Goal: Task Accomplishment & Management: Use online tool/utility

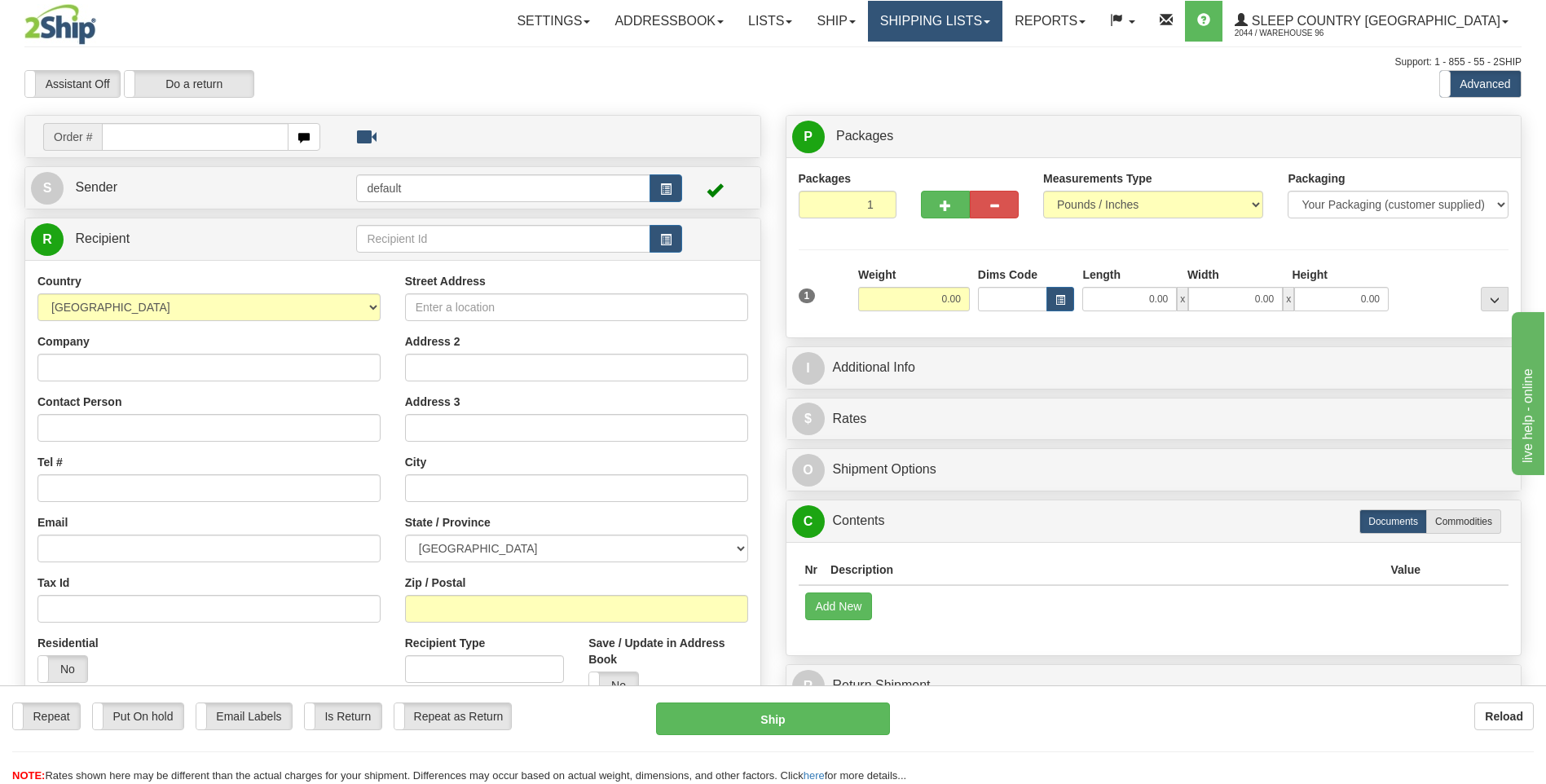
click at [994, 26] on link "Shipping lists" at bounding box center [934, 22] width 134 height 41
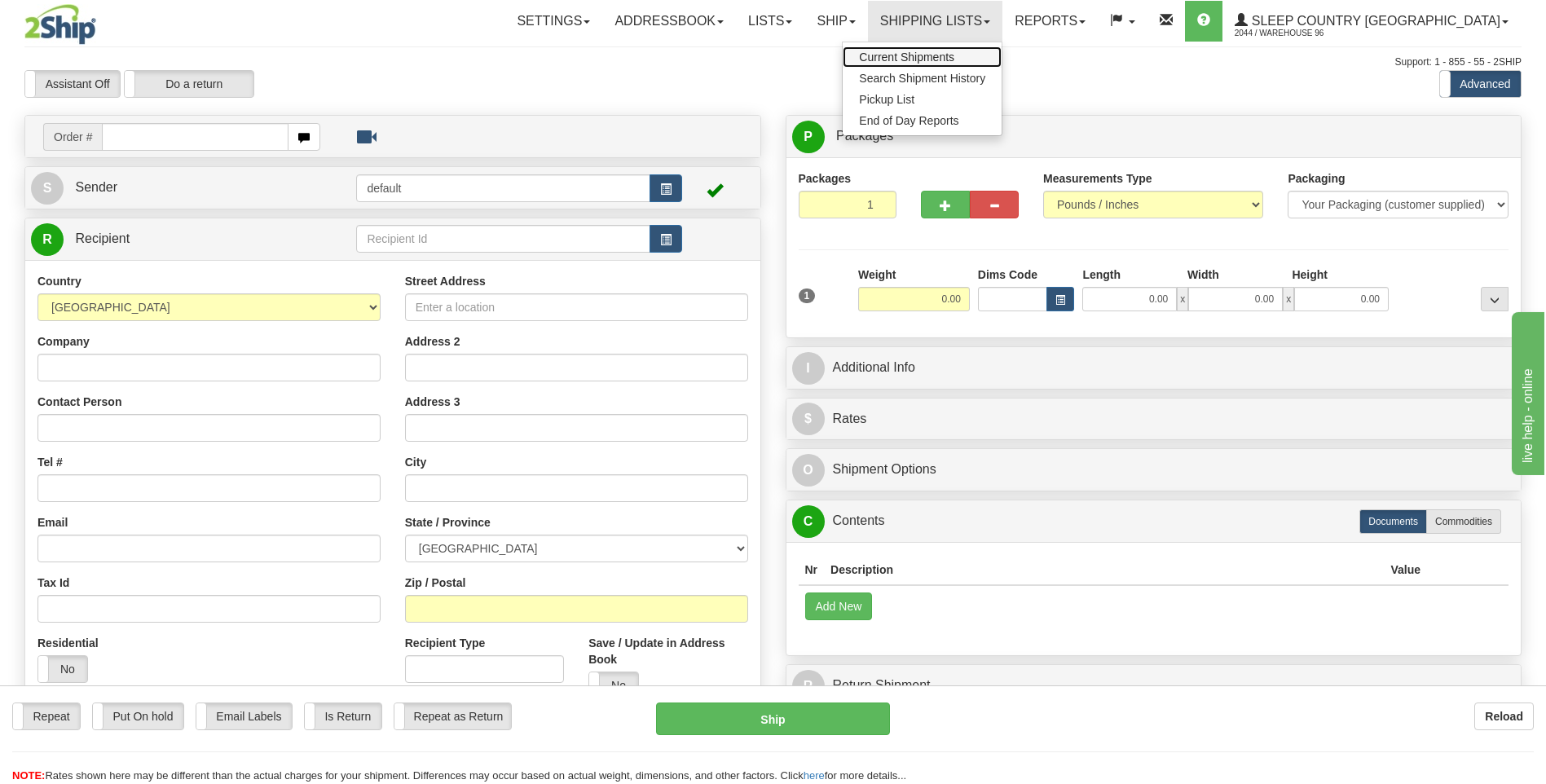
click at [954, 53] on span "Current Shipments" at bounding box center [906, 56] width 95 height 13
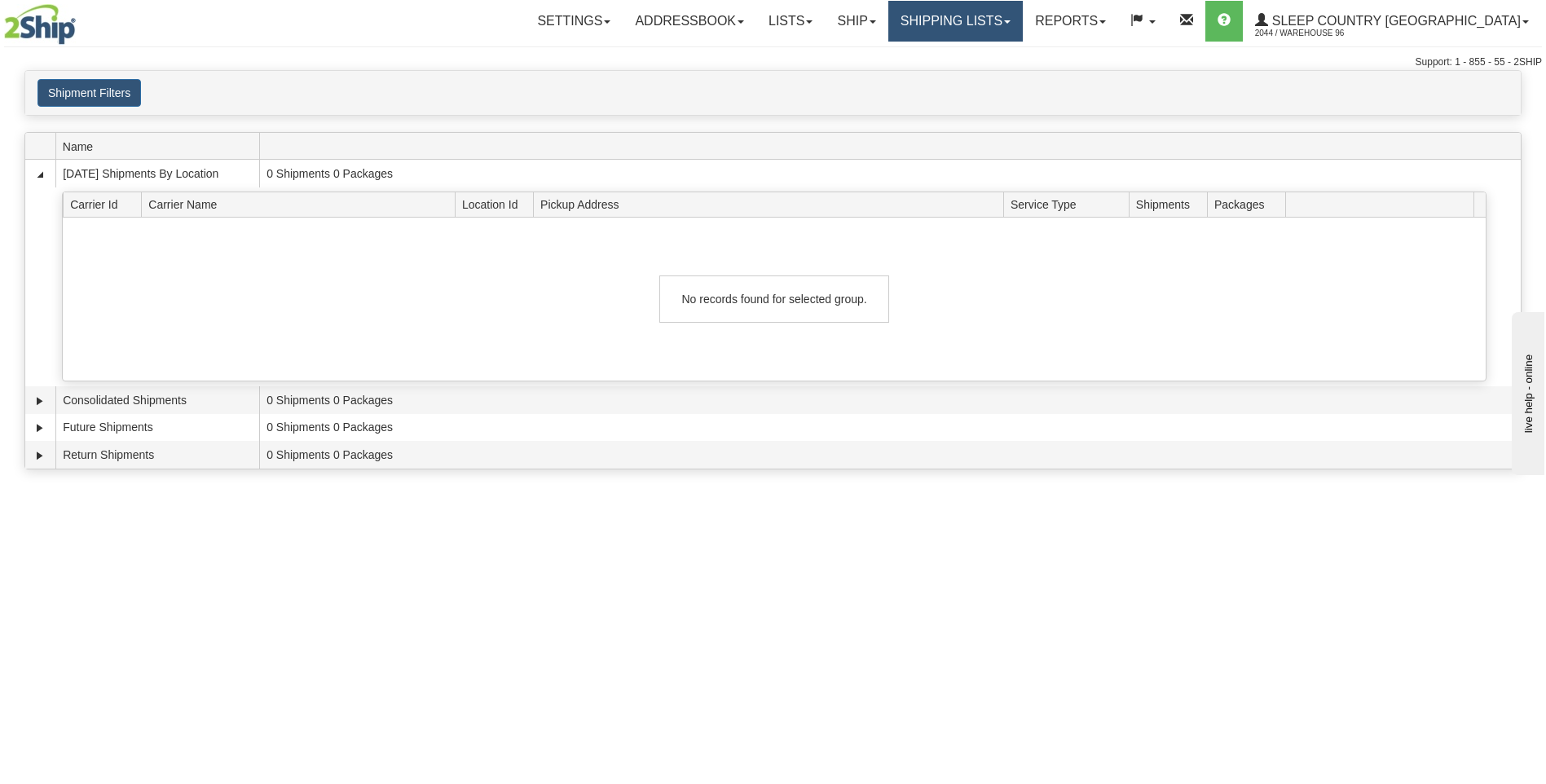
click at [1023, 16] on link "Shipping lists" at bounding box center [955, 22] width 134 height 41
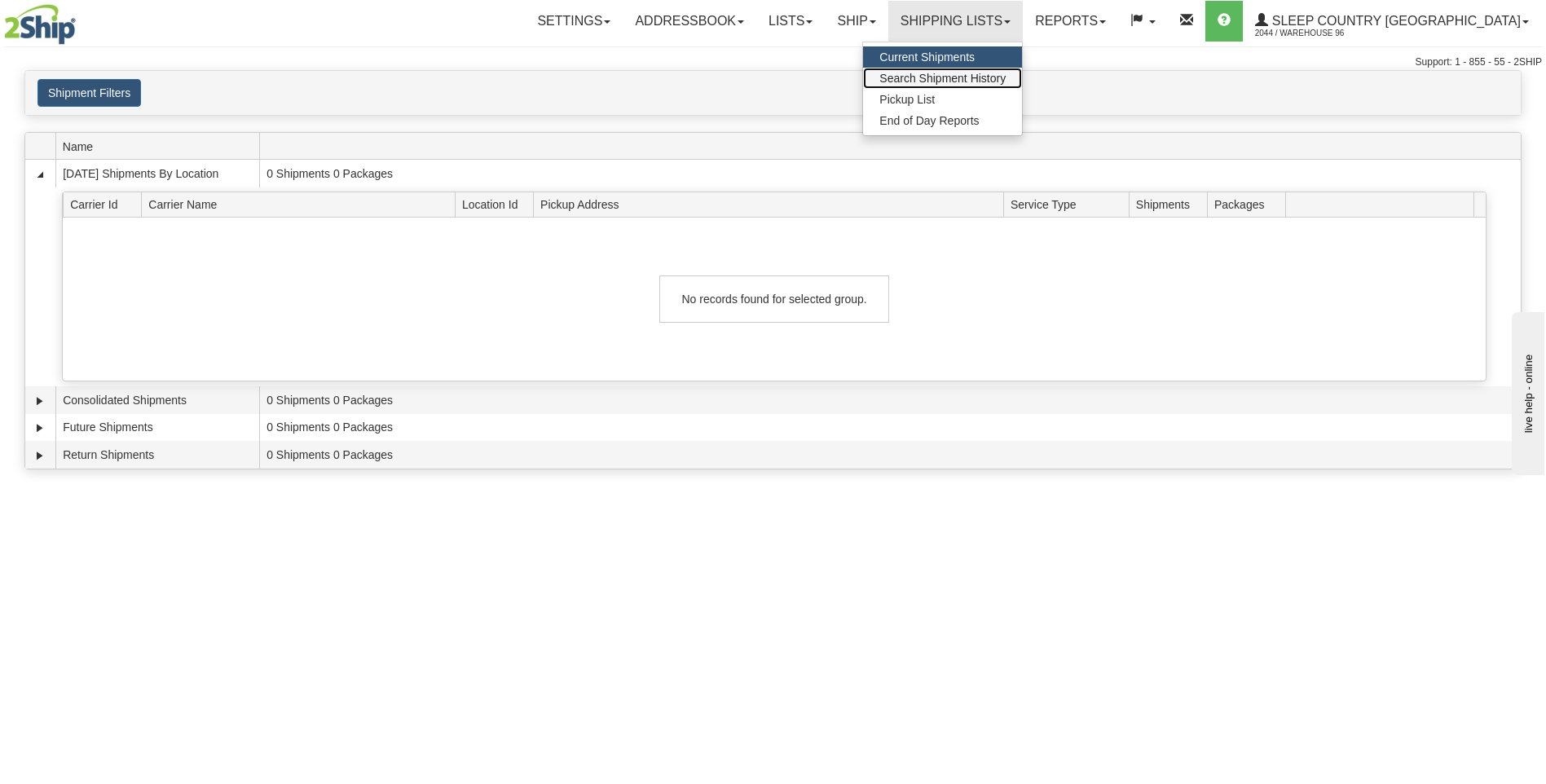
click at [1005, 76] on span "Search Shipment History" at bounding box center [942, 78] width 127 height 13
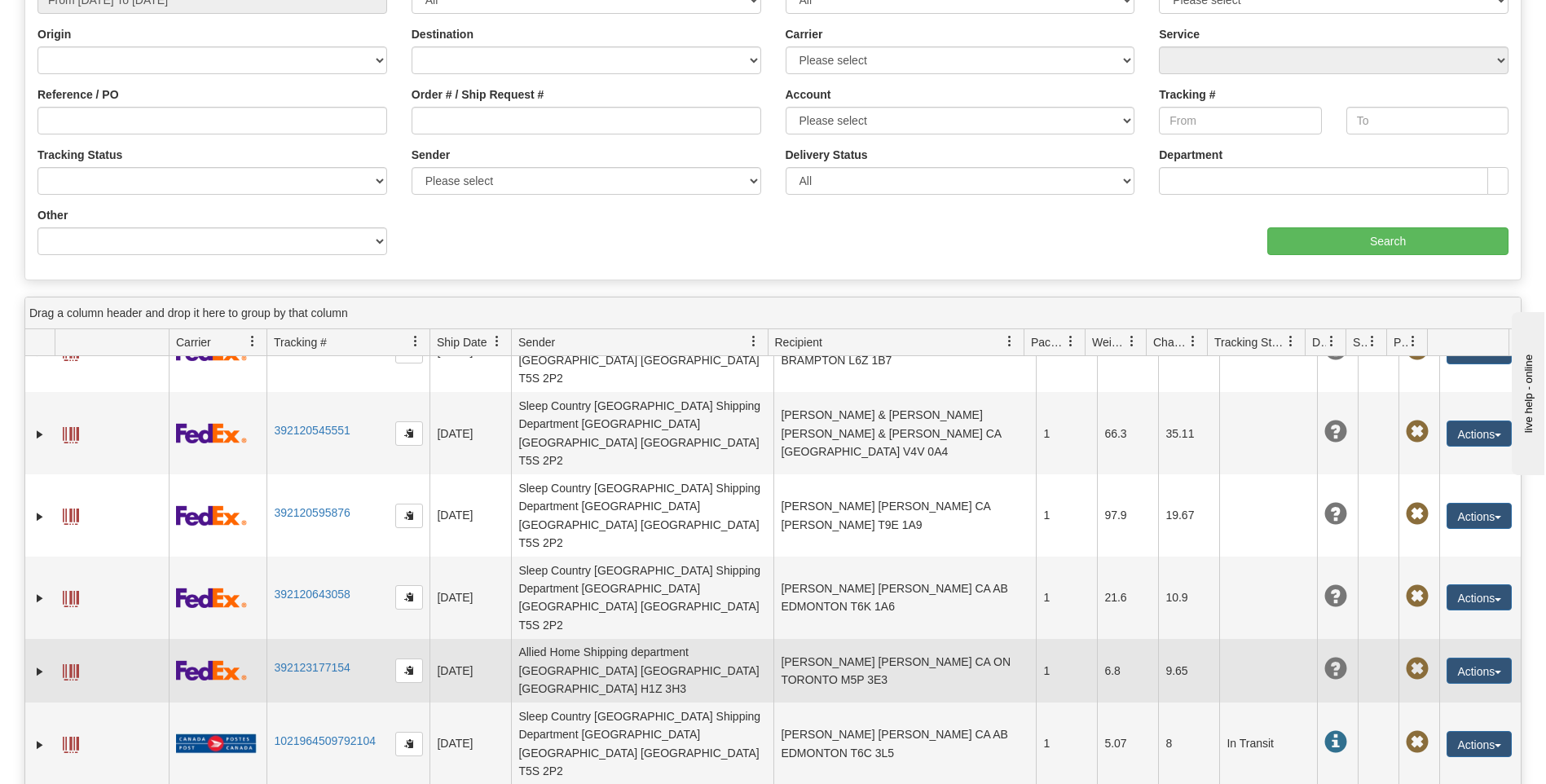
scroll to position [235, 0]
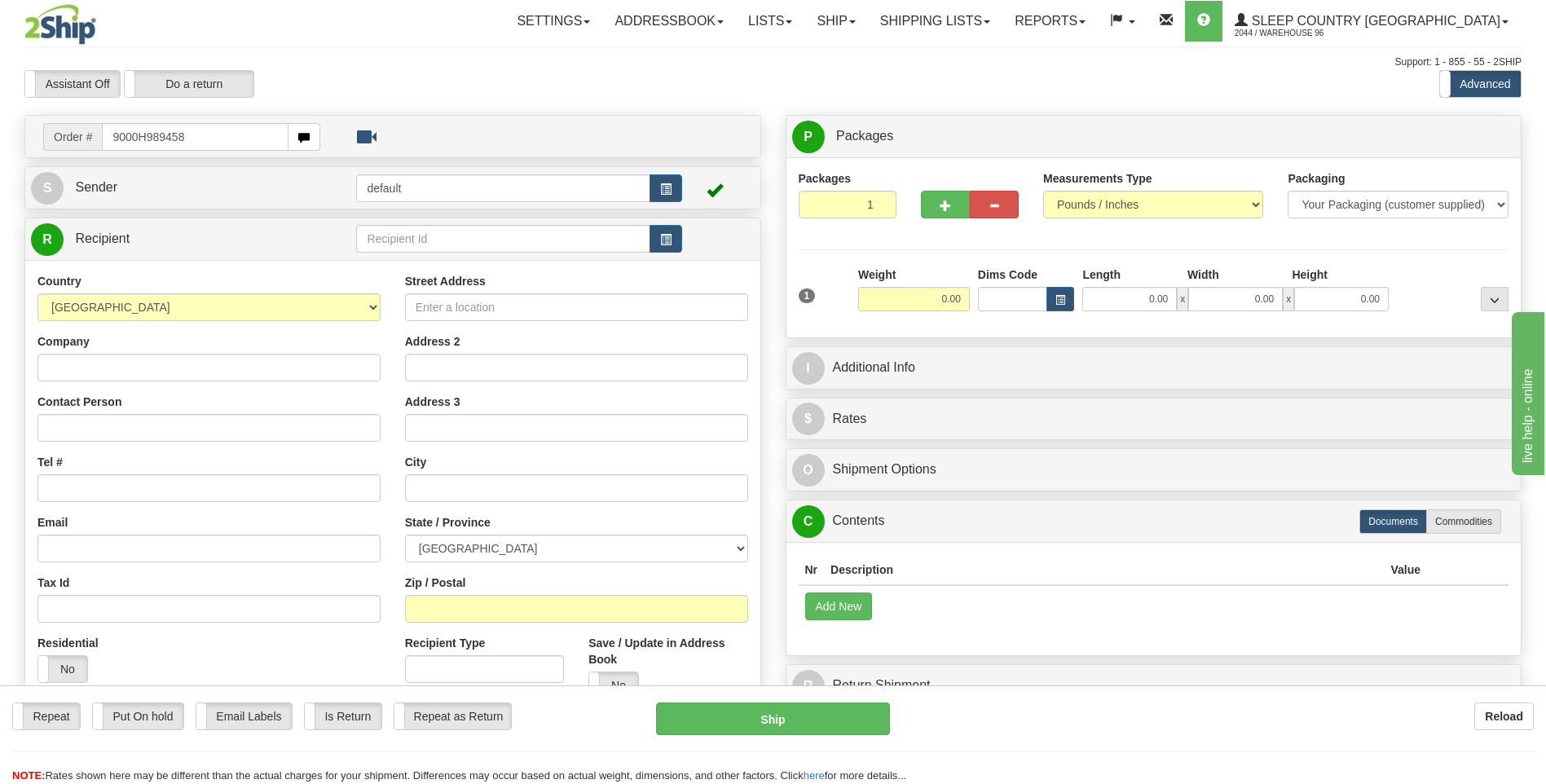
type input "9000H989458"
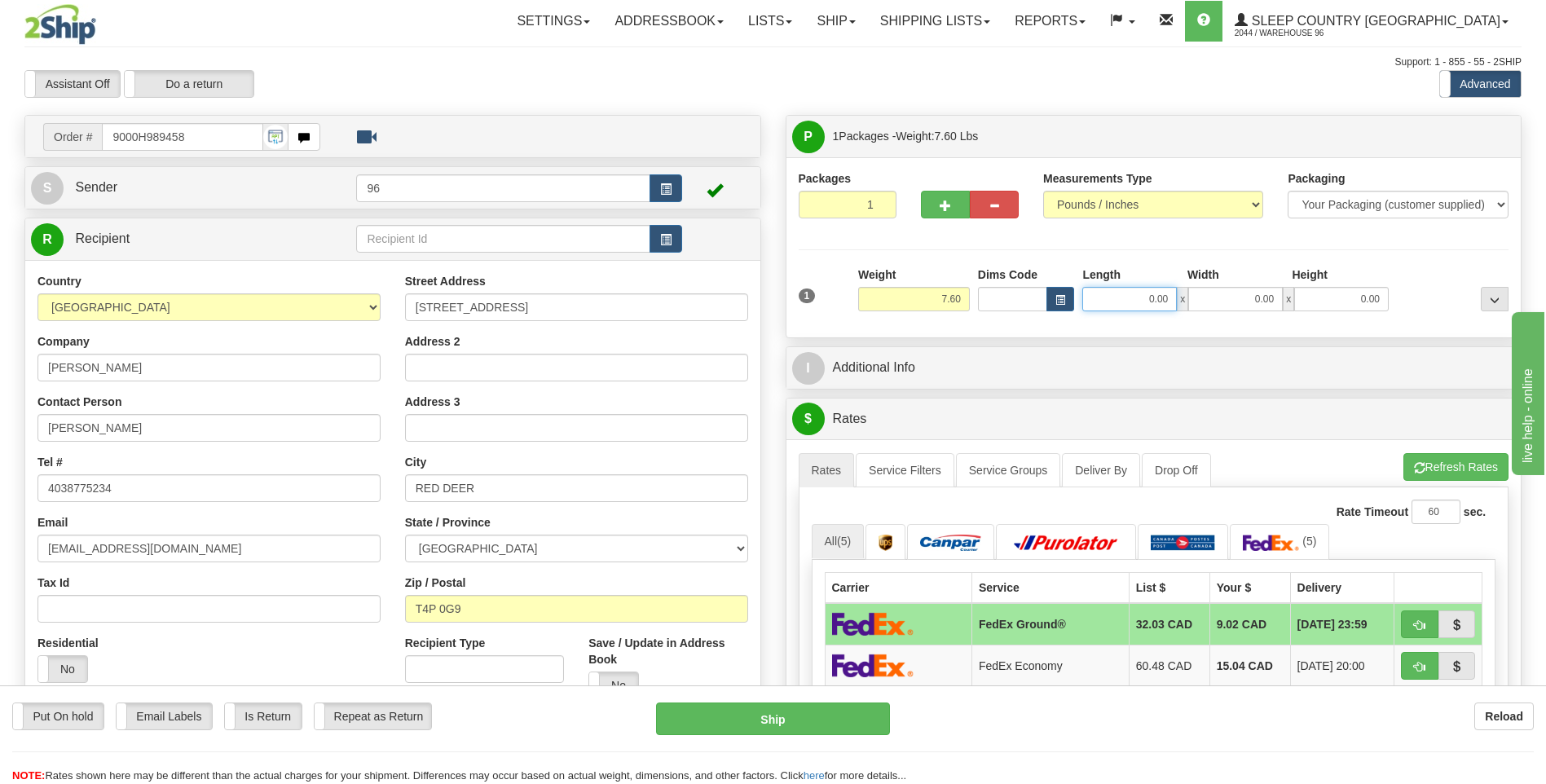
click at [1171, 301] on input "0.00" at bounding box center [1129, 298] width 94 height 25
type input "36.00"
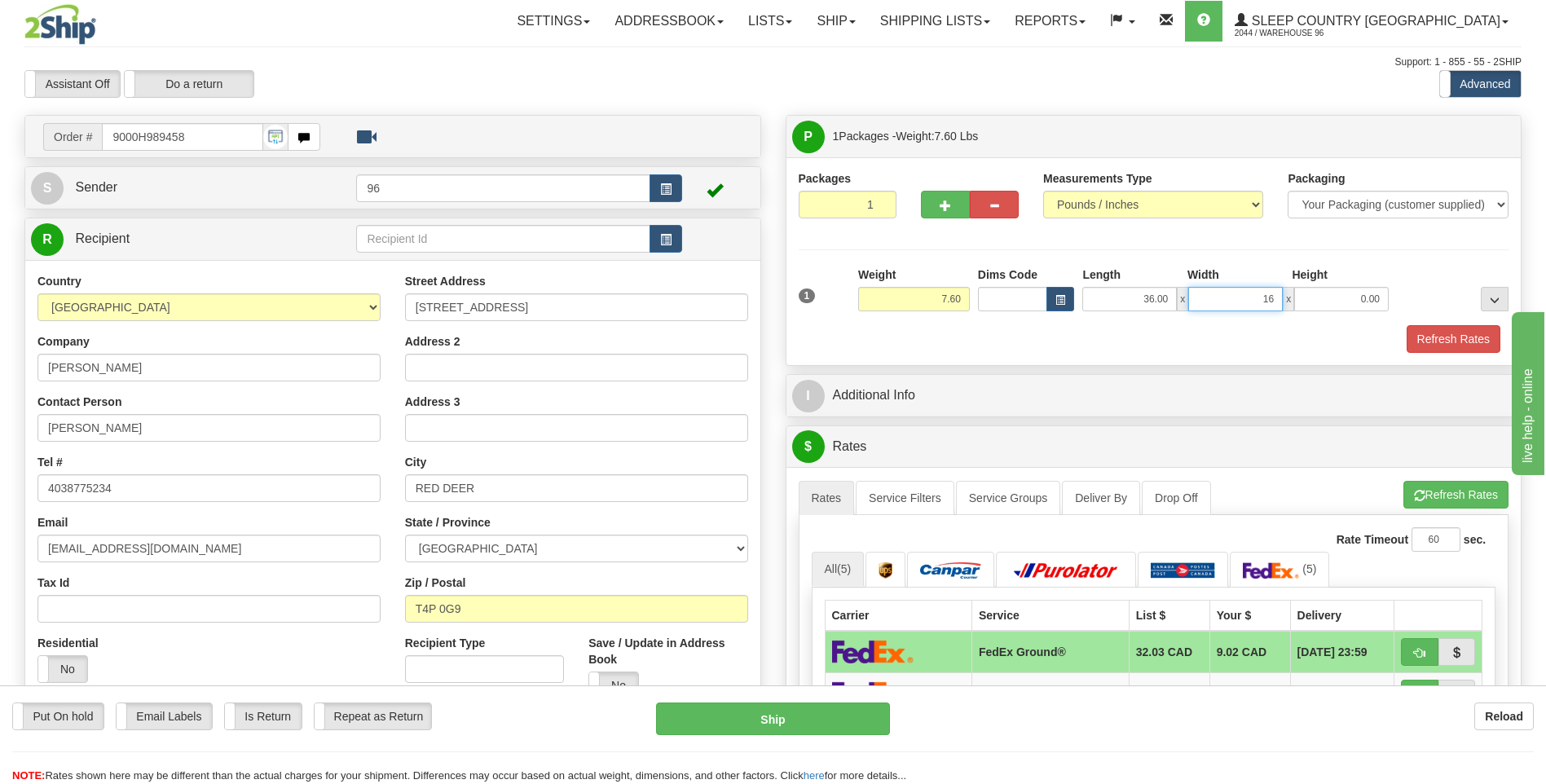
type input "16.00"
type input "10.00"
click at [1443, 324] on div "Packaging Your Packaging (customer supplied) Envelope (carrier supplied) Pack (…" at bounding box center [1183, 324] width 659 height 1
click at [1462, 340] on button "Refresh Rates" at bounding box center [1453, 339] width 93 height 27
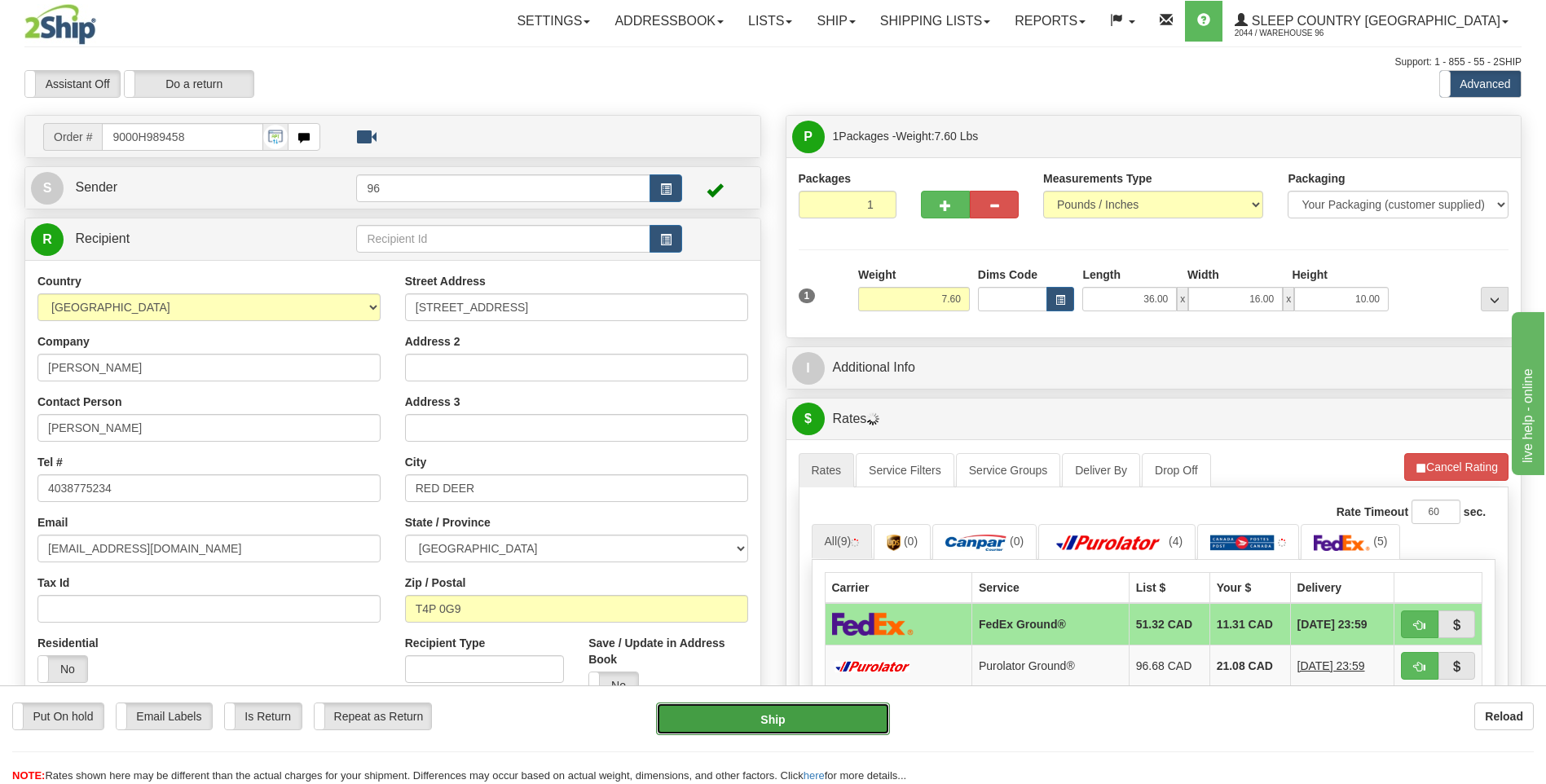
click at [749, 703] on button "Ship" at bounding box center [772, 718] width 233 height 32
type input "92"
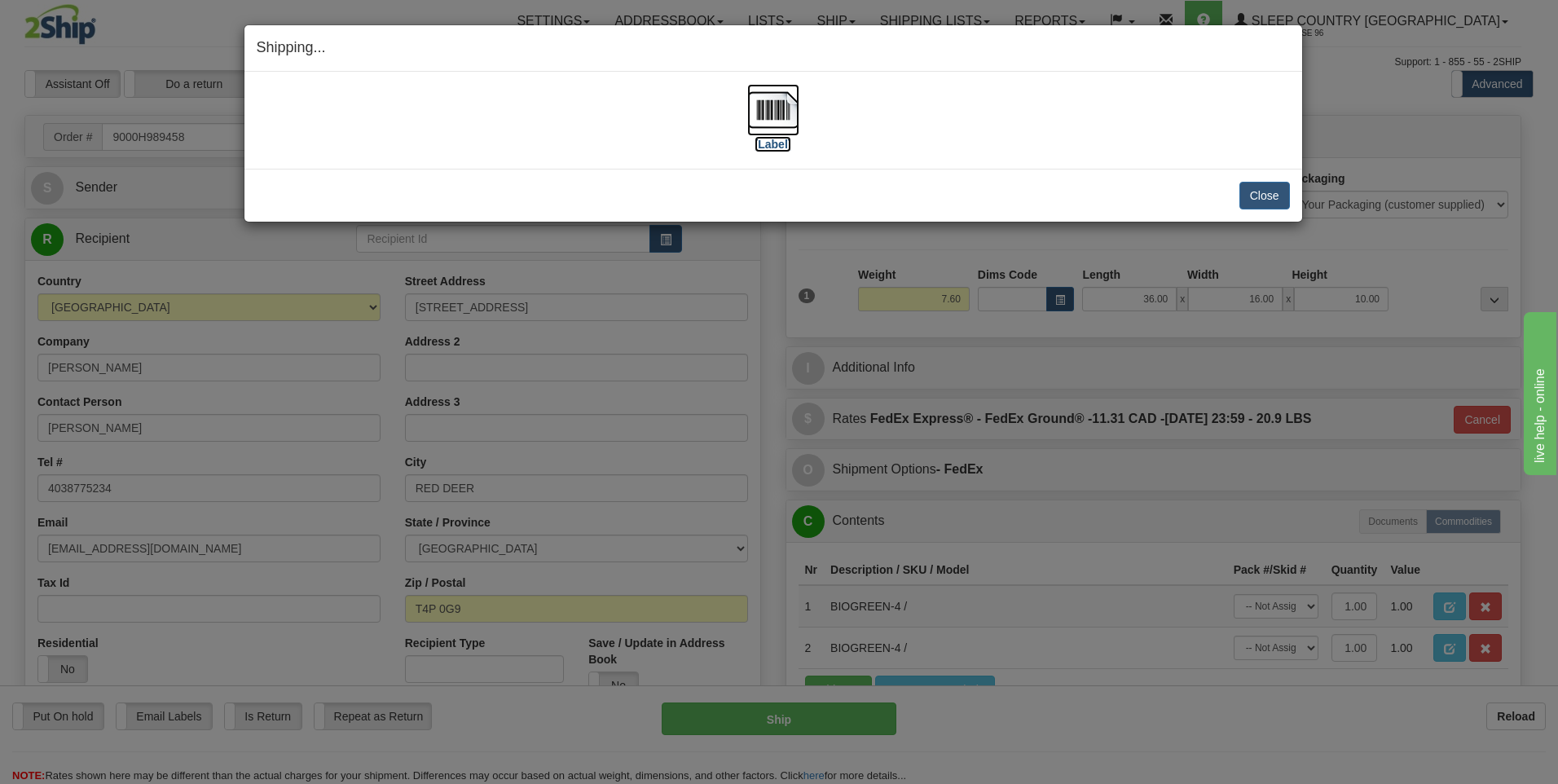
click at [772, 113] on img at bounding box center [773, 109] width 52 height 52
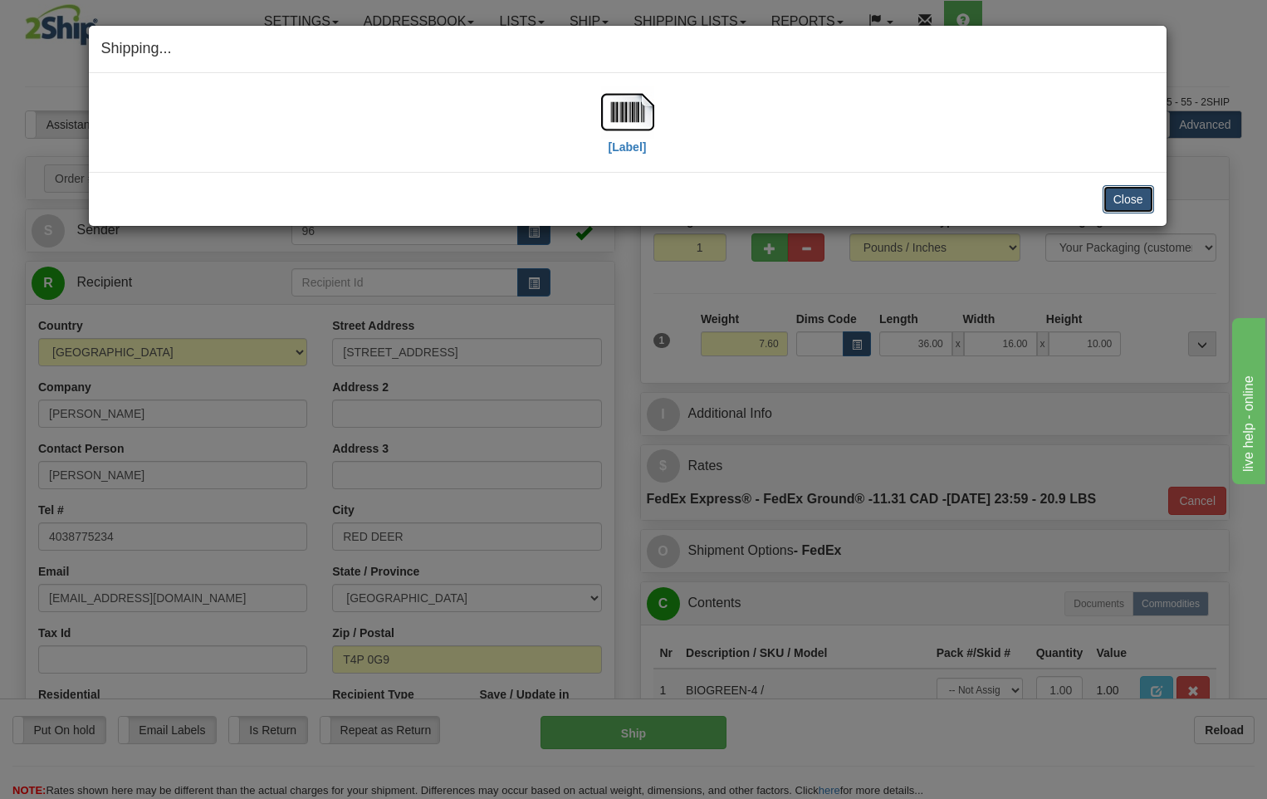
click at [1131, 204] on button "Close" at bounding box center [1127, 199] width 51 height 28
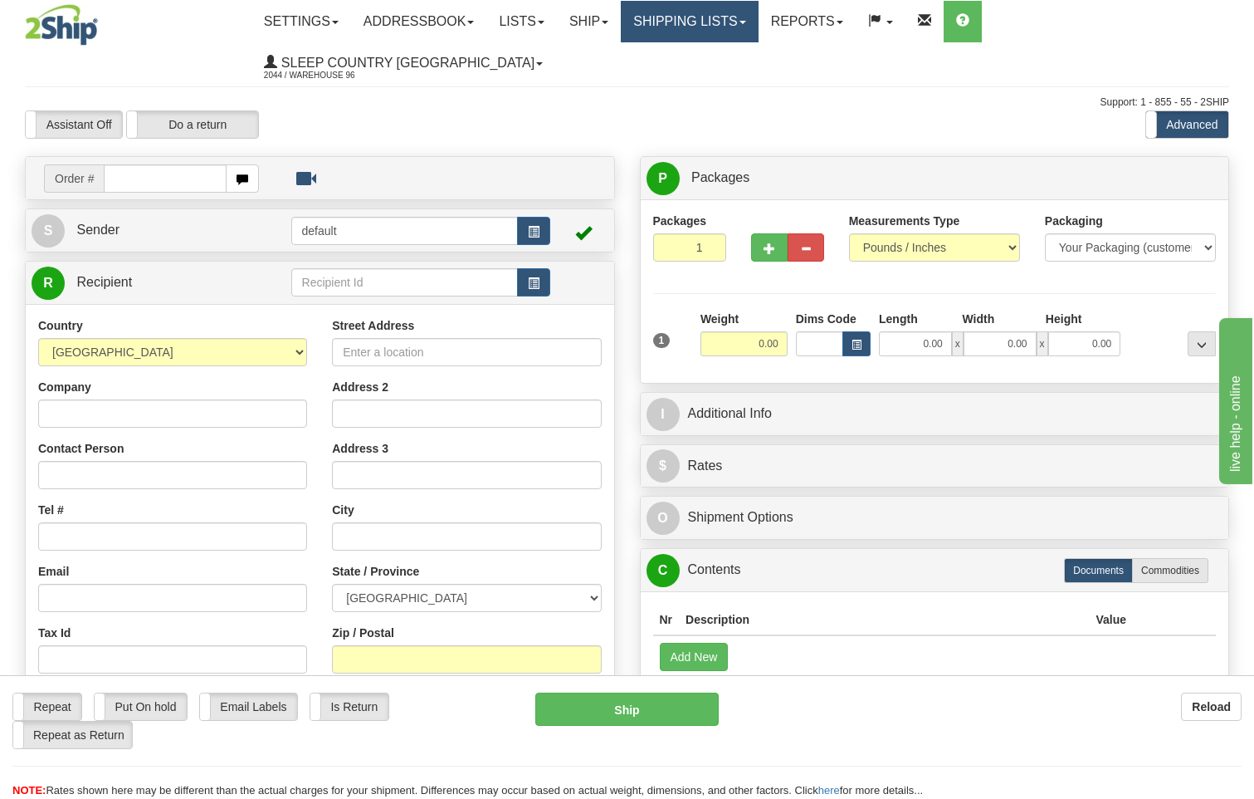
click at [686, 17] on link "Shipping lists" at bounding box center [689, 22] width 137 height 42
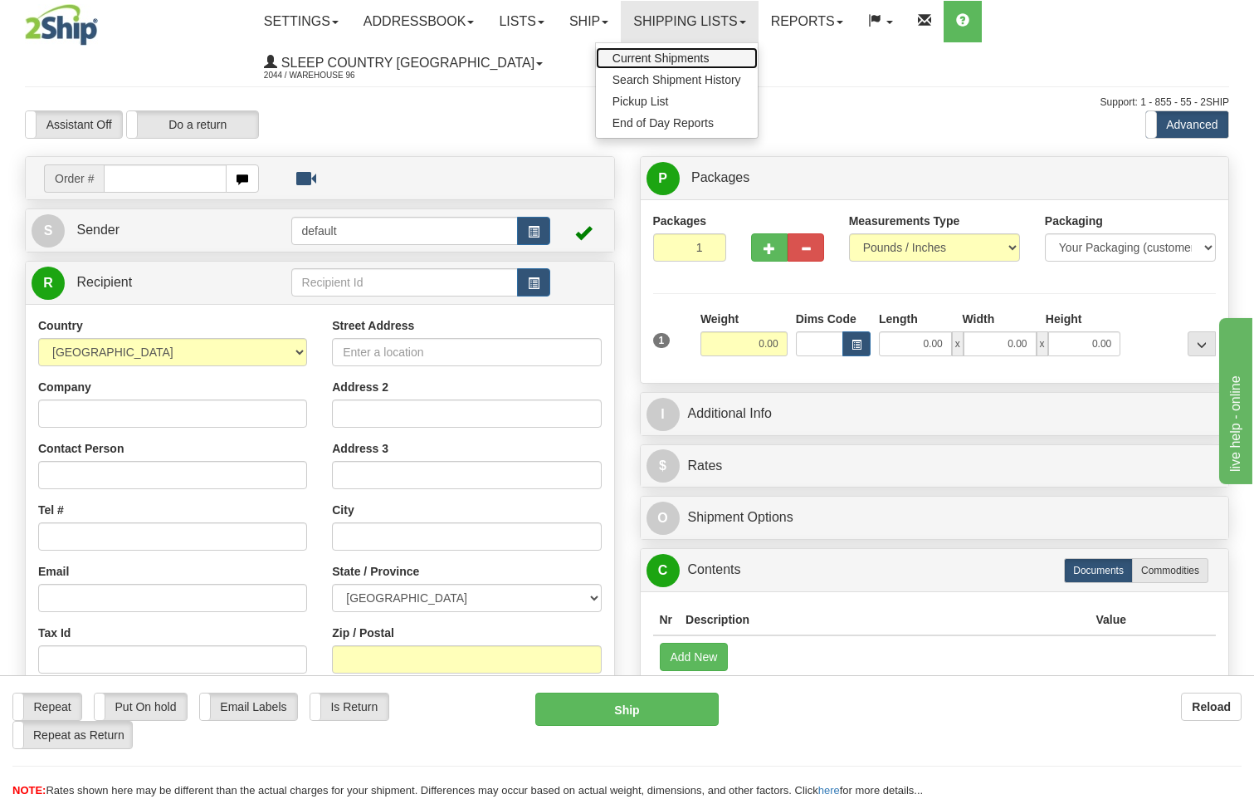
click at [710, 50] on link "Current Shipments" at bounding box center [677, 58] width 162 height 22
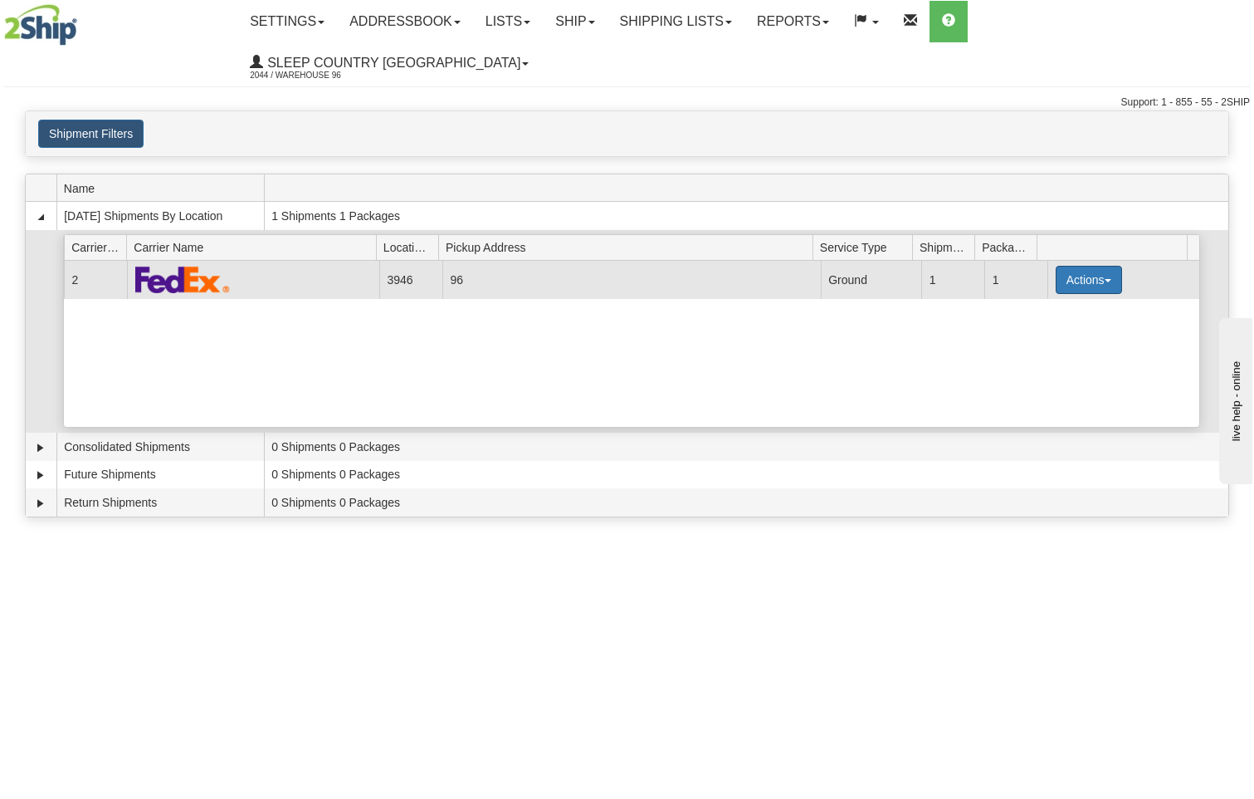
click at [1077, 266] on button "Actions" at bounding box center [1089, 280] width 66 height 28
click at [1022, 326] on span "Close" at bounding box center [1024, 332] width 38 height 12
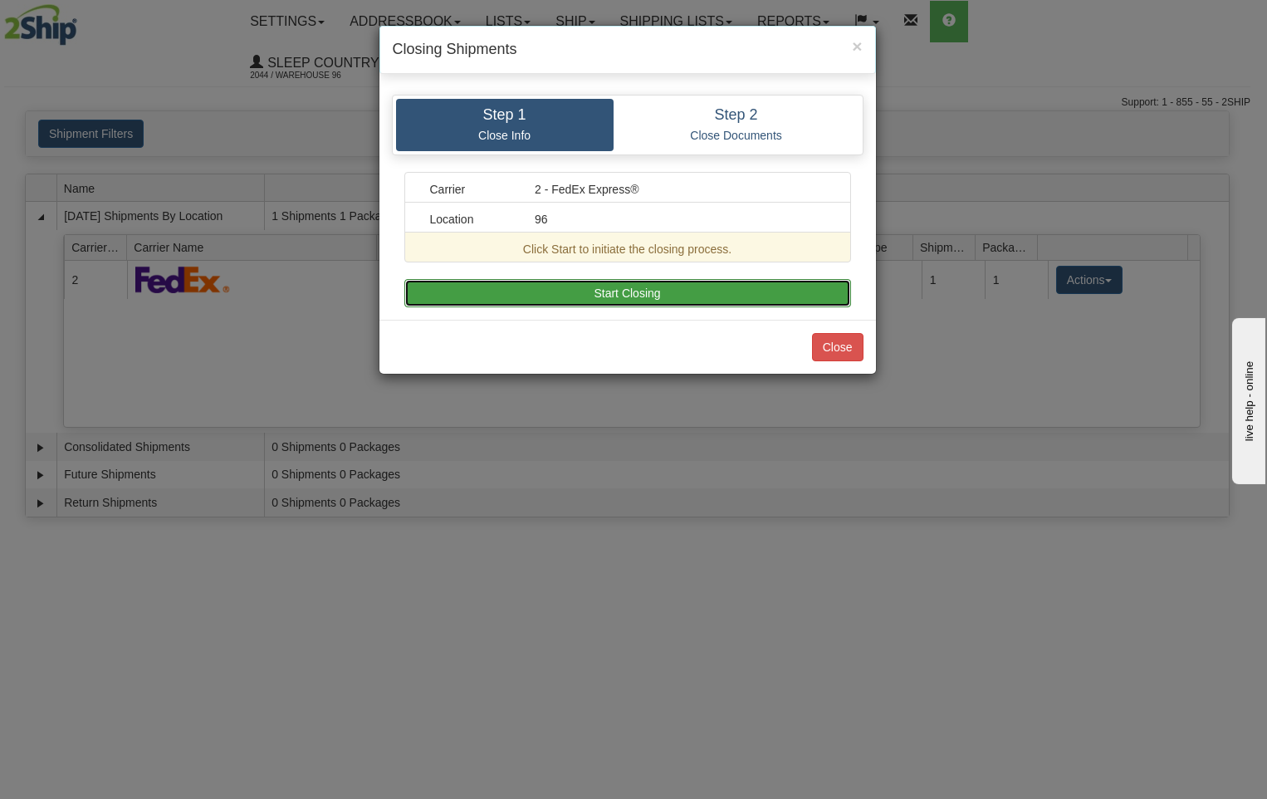
click at [631, 295] on button "Start Closing" at bounding box center [627, 293] width 447 height 28
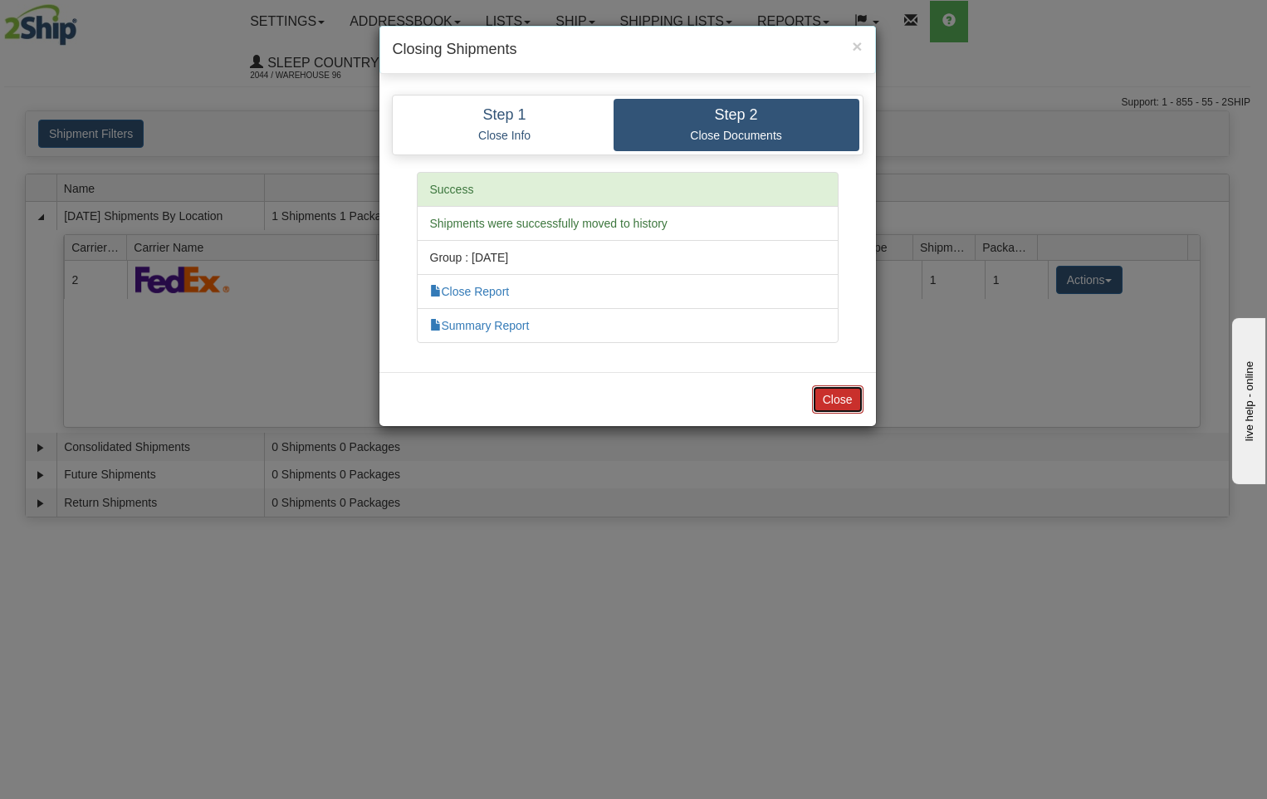
click at [847, 404] on button "Close" at bounding box center [837, 399] width 51 height 28
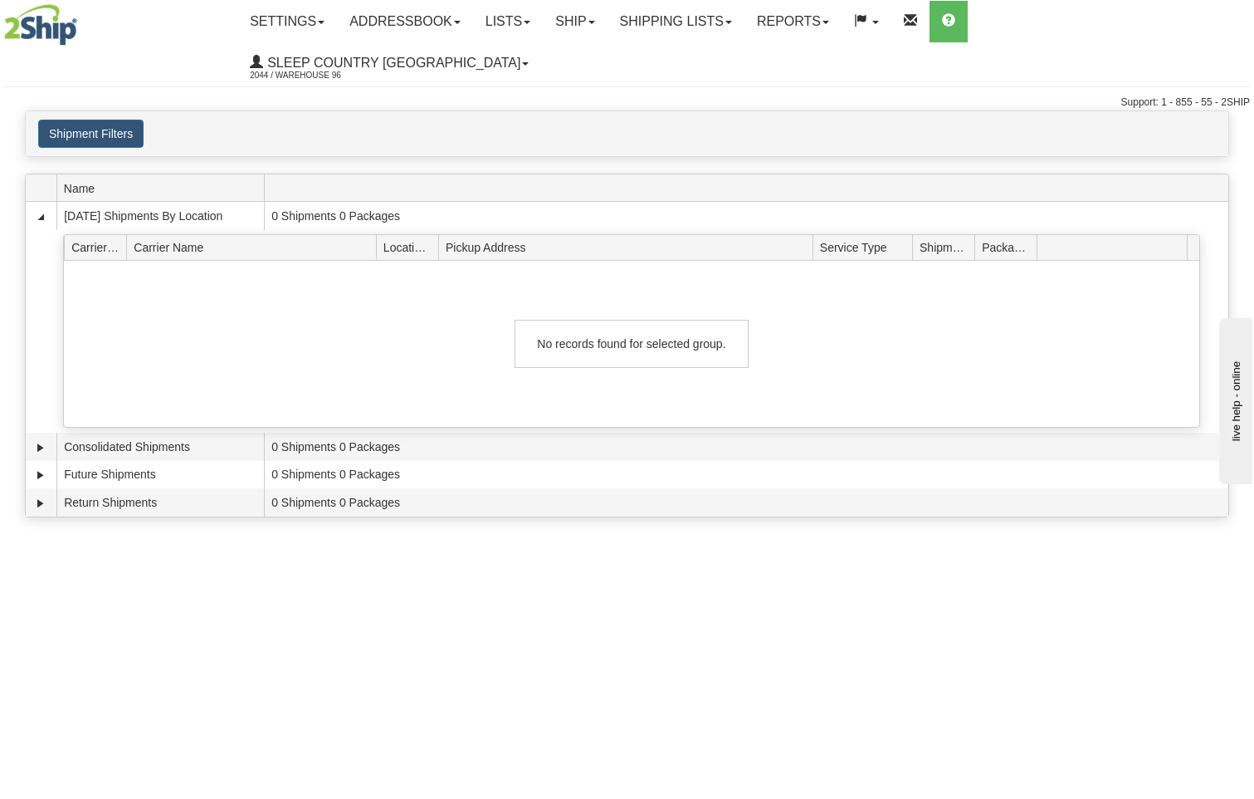
click at [512, 651] on div "Toggle navigation Settings Shipping Preferences Fields Preferences New Recipien…" at bounding box center [627, 399] width 1254 height 799
